Goal: Task Accomplishment & Management: Manage account settings

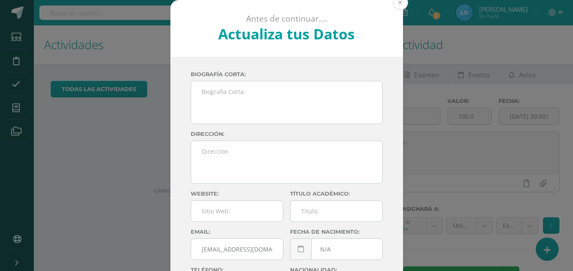
click at [400, 4] on button at bounding box center [400, 2] width 15 height 15
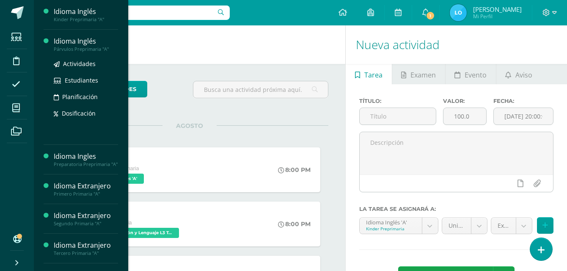
click at [102, 47] on div "Párvulos Preprimaria "A"" at bounding box center [86, 49] width 64 height 6
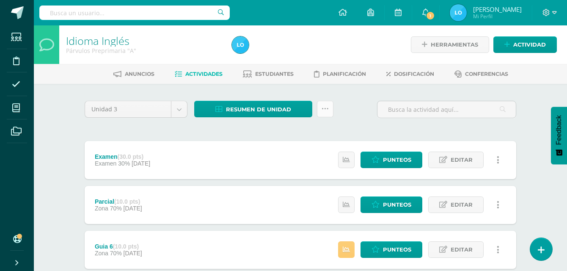
click at [324, 111] on icon at bounding box center [324, 108] width 7 height 7
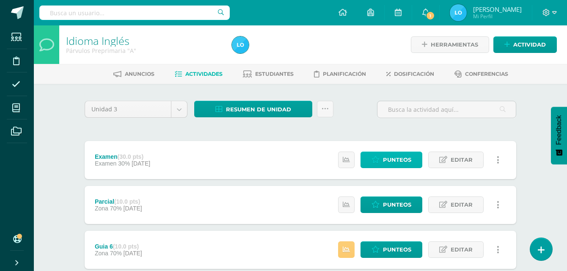
click at [400, 156] on span "Punteos" at bounding box center [397, 160] width 28 height 16
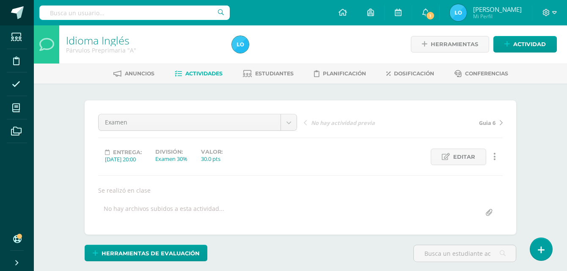
scroll to position [1, 0]
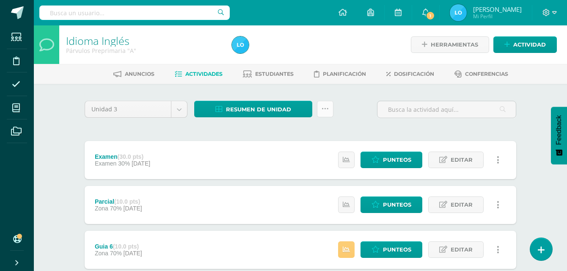
click at [327, 107] on icon at bounding box center [324, 108] width 7 height 7
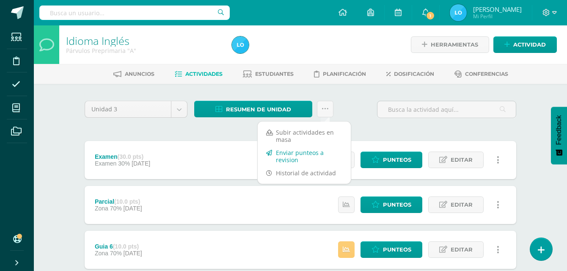
click at [302, 154] on link "Enviar punteos a revision" at bounding box center [303, 156] width 93 height 20
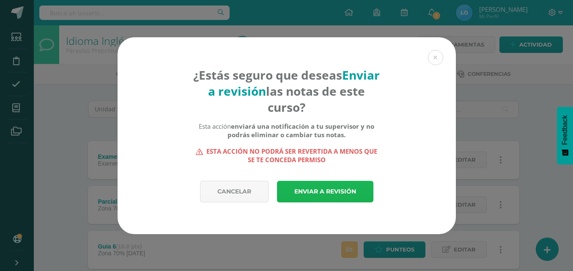
click at [307, 188] on link "Enviar a revisión" at bounding box center [325, 192] width 96 height 22
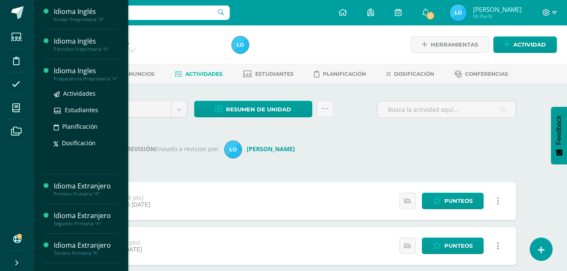
click at [78, 76] on div "Preparatoria Preprimaria "A"" at bounding box center [86, 79] width 64 height 6
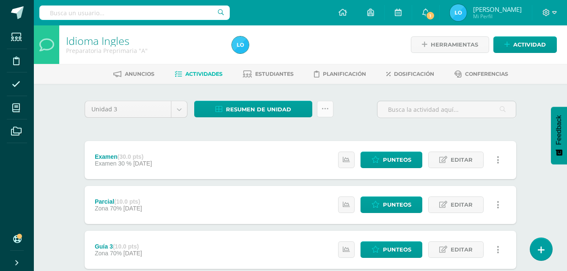
click at [324, 110] on icon at bounding box center [324, 108] width 7 height 7
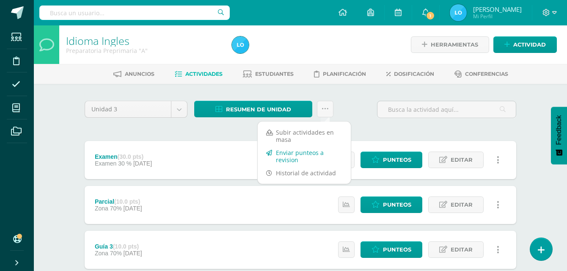
click at [291, 155] on link "Enviar punteos a revision" at bounding box center [303, 156] width 93 height 20
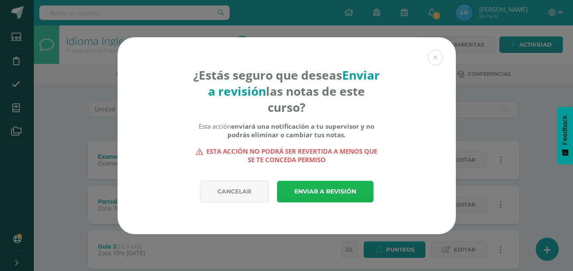
click at [318, 189] on link "Enviar a revisión" at bounding box center [325, 192] width 96 height 22
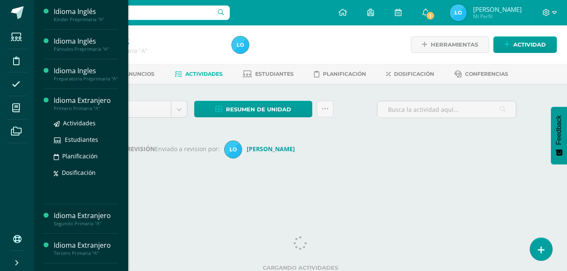
click at [61, 109] on div "Idioma Ingles Preparatoria Preprimaria "A" Herramientas Detalle de asistencias …" at bounding box center [300, 111] width 533 height 173
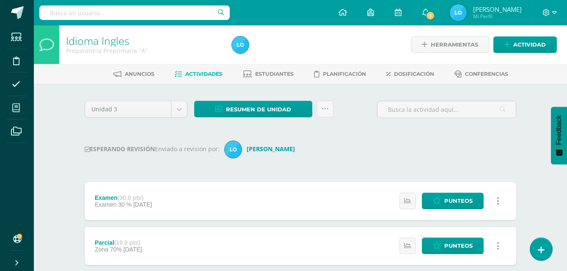
click at [18, 110] on icon at bounding box center [16, 108] width 8 height 8
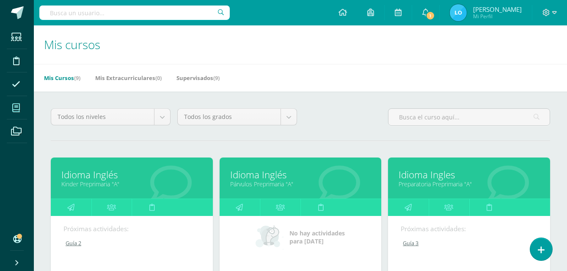
click at [18, 110] on icon at bounding box center [16, 108] width 8 height 8
click at [18, 107] on icon at bounding box center [16, 108] width 8 height 8
click at [16, 107] on icon at bounding box center [16, 108] width 8 height 8
click at [16, 106] on icon at bounding box center [16, 108] width 8 height 8
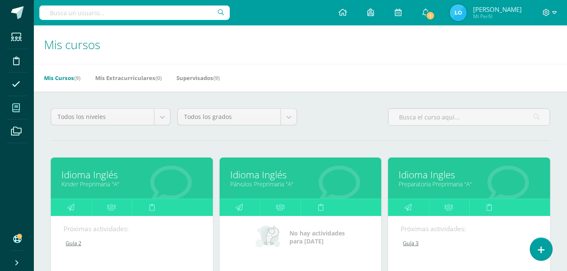
click at [15, 106] on icon at bounding box center [16, 108] width 8 height 8
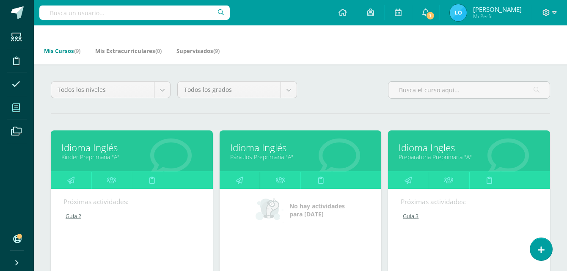
scroll to position [42, 0]
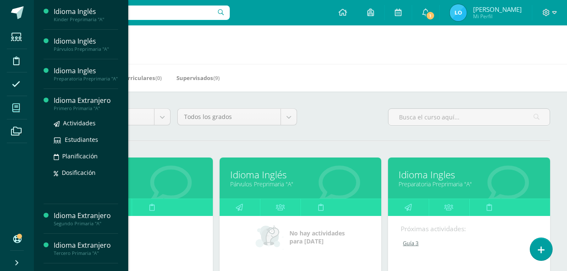
click at [71, 103] on div "Idioma Extranjero" at bounding box center [86, 101] width 64 height 10
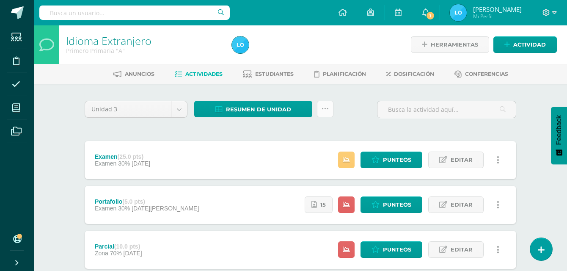
click at [322, 111] on icon at bounding box center [324, 108] width 7 height 7
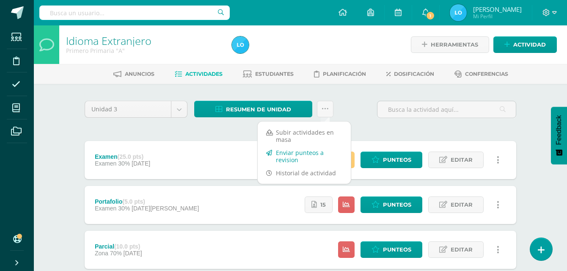
click at [287, 156] on link "Enviar punteos a revision" at bounding box center [303, 156] width 93 height 20
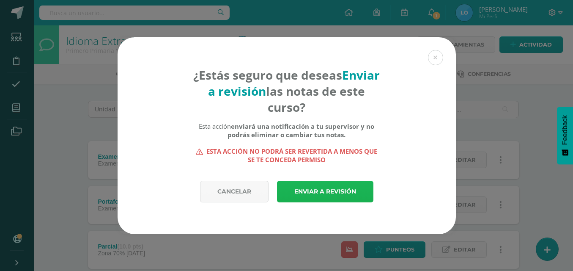
click at [319, 192] on link "Enviar a revisión" at bounding box center [325, 192] width 96 height 22
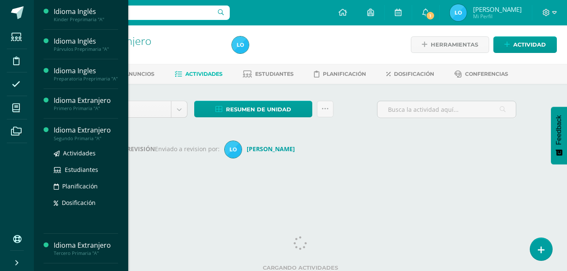
click at [67, 151] on div "Actividades Estudiantes Planificación Dosificación" at bounding box center [86, 183] width 64 height 85
click at [68, 141] on div "Segundo Primaria "A"" at bounding box center [86, 138] width 64 height 6
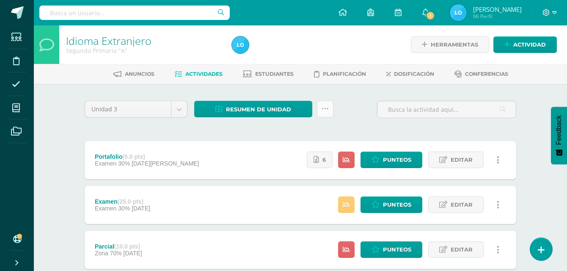
click at [327, 109] on icon at bounding box center [324, 108] width 7 height 7
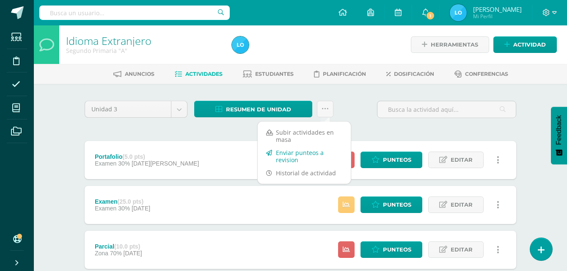
click at [286, 158] on link "Enviar punteos a revision" at bounding box center [303, 156] width 93 height 20
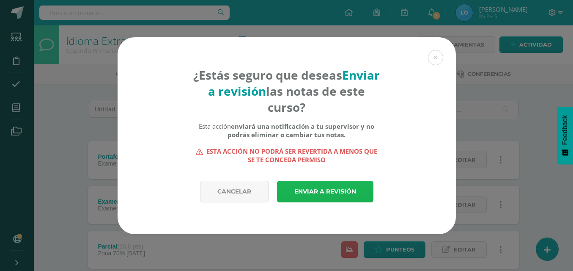
click at [310, 192] on link "Enviar a revisión" at bounding box center [325, 192] width 96 height 22
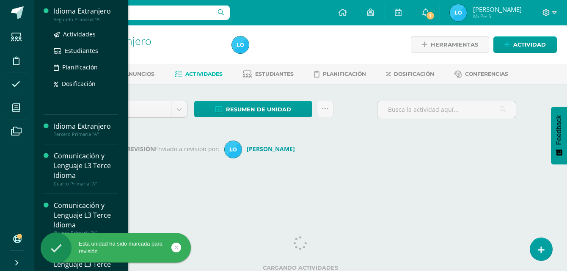
scroll to position [146, 0]
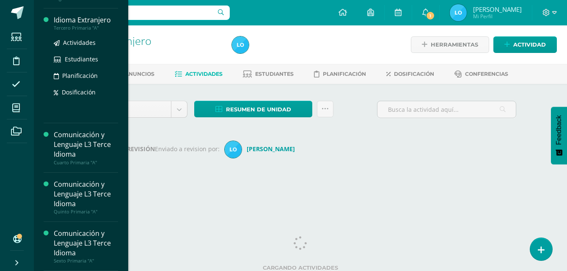
click at [66, 26] on div "Tercero Primaria "A"" at bounding box center [86, 28] width 64 height 6
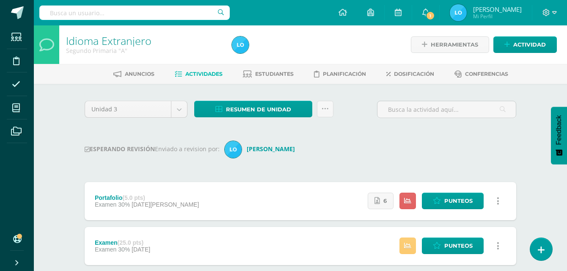
scroll to position [61, 0]
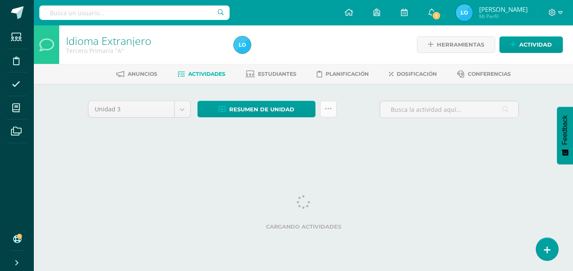
click at [330, 111] on icon at bounding box center [328, 108] width 7 height 7
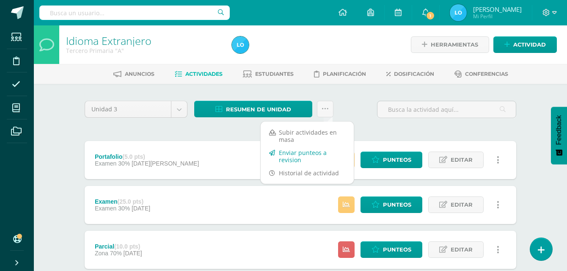
click at [303, 159] on link "Enviar punteos a revision" at bounding box center [306, 156] width 93 height 20
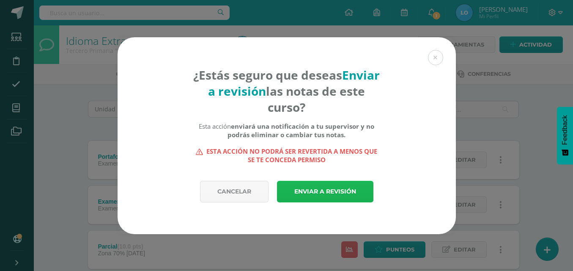
click at [320, 189] on link "Enviar a revisión" at bounding box center [325, 192] width 96 height 22
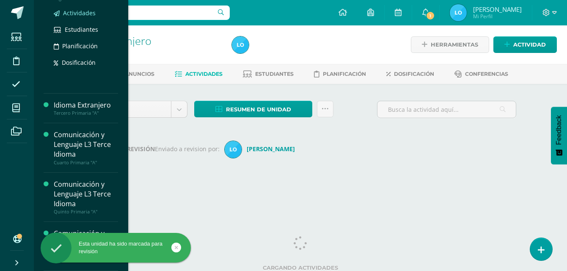
scroll to position [146, 0]
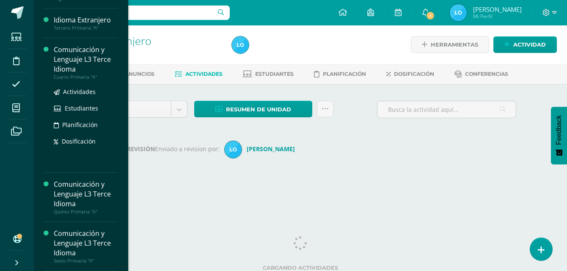
click at [78, 63] on div "Comunicación y Lenguaje L3 Terce Idioma" at bounding box center [86, 59] width 64 height 29
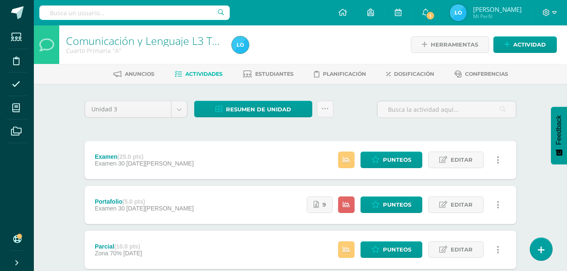
click at [325, 55] on div at bounding box center [312, 44] width 169 height 38
click at [328, 110] on icon at bounding box center [324, 108] width 7 height 7
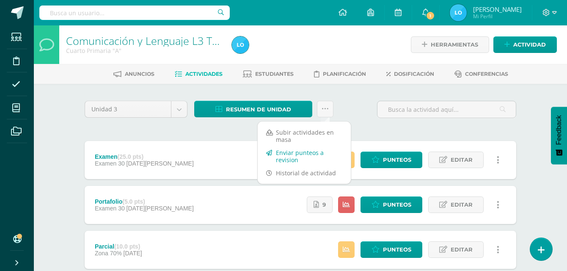
click at [307, 154] on link "Enviar punteos a revision" at bounding box center [303, 156] width 93 height 20
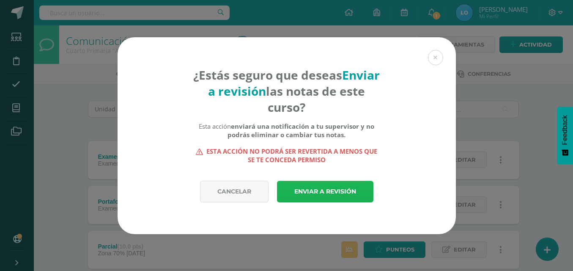
click at [350, 193] on link "Enviar a revisión" at bounding box center [325, 192] width 96 height 22
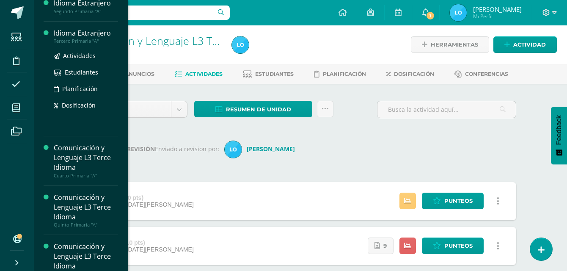
scroll to position [146, 0]
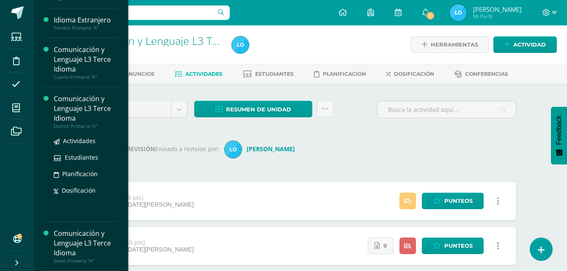
click at [72, 120] on div "Comunicación y Lenguaje L3 Terce Idioma" at bounding box center [86, 108] width 64 height 29
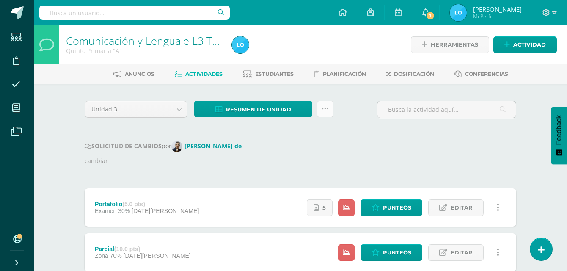
click at [328, 110] on icon at bounding box center [324, 108] width 7 height 7
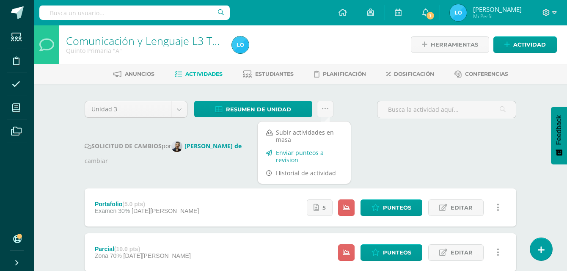
click at [297, 158] on link "Enviar punteos a revision" at bounding box center [303, 156] width 93 height 20
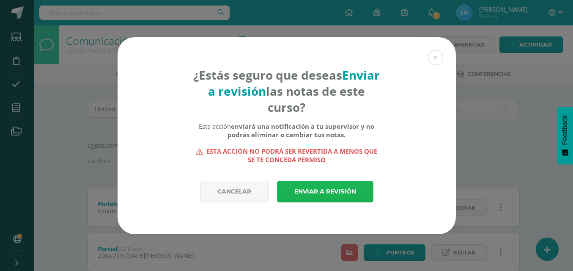
click at [323, 191] on link "Enviar a revisión" at bounding box center [325, 192] width 96 height 22
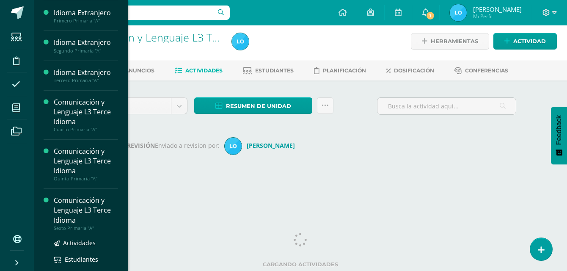
scroll to position [146, 0]
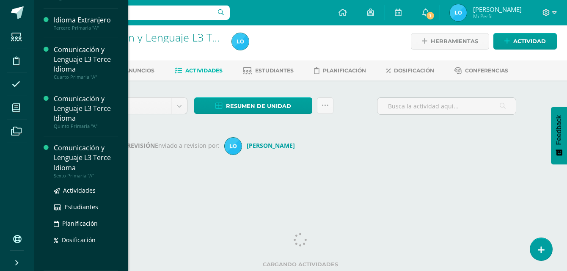
click at [76, 156] on div "Comunicación y Lenguaje L3 Terce Idioma" at bounding box center [86, 157] width 64 height 29
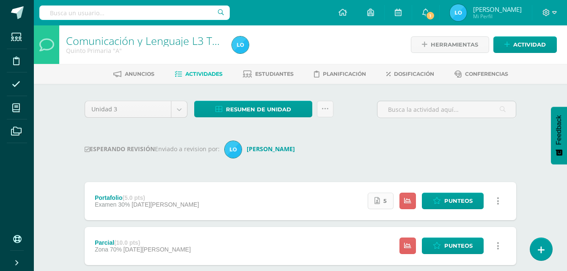
scroll to position [61, 0]
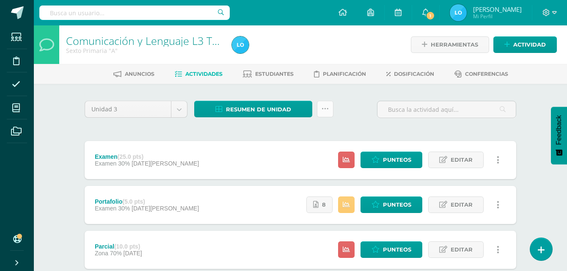
click at [325, 112] on icon at bounding box center [324, 108] width 7 height 7
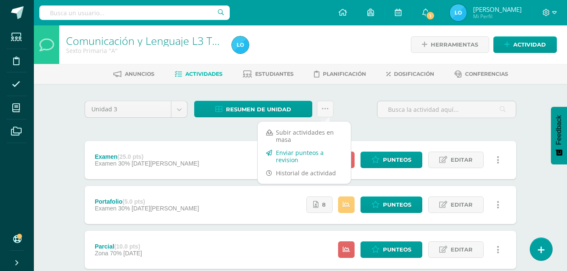
click at [296, 153] on link "Enviar punteos a revision" at bounding box center [303, 156] width 93 height 20
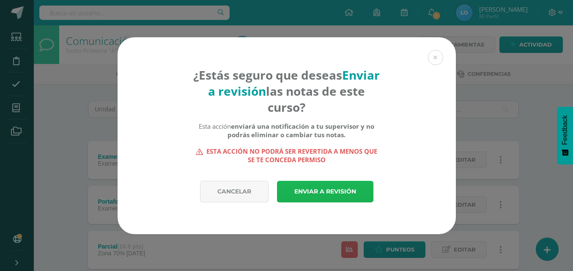
click at [324, 189] on link "Enviar a revisión" at bounding box center [325, 192] width 96 height 22
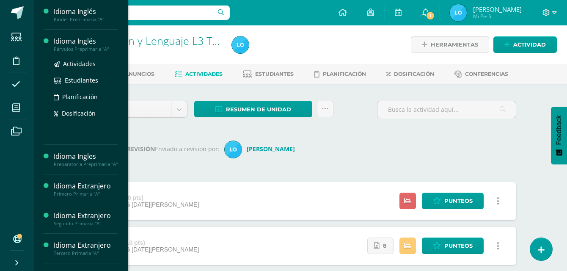
click at [81, 47] on div "Párvulos Preprimaria "A"" at bounding box center [86, 49] width 64 height 6
